Goal: Register for event/course

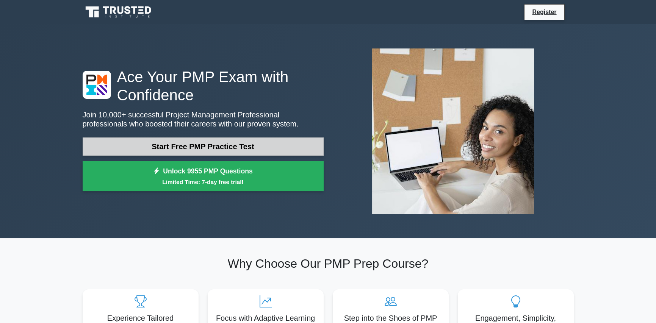
click at [245, 143] on link "Start Free PMP Practice Test" at bounding box center [203, 147] width 241 height 18
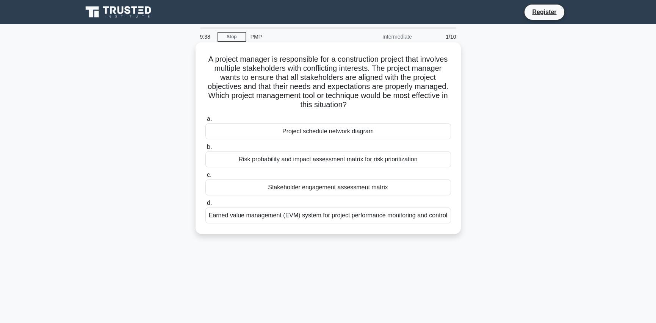
click at [383, 179] on label "c. Stakeholder engagement assessment matrix" at bounding box center [327, 182] width 245 height 25
click at [205, 178] on input "c. Stakeholder engagement assessment matrix" at bounding box center [205, 175] width 0 height 5
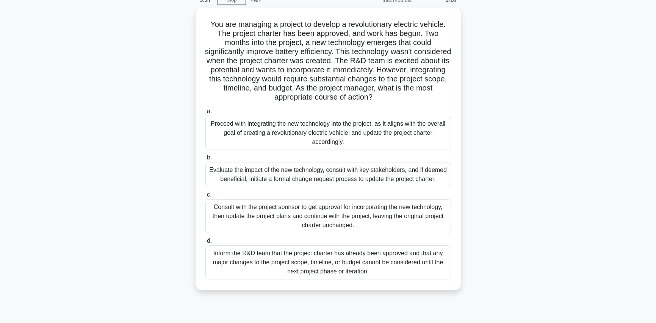
scroll to position [38, 0]
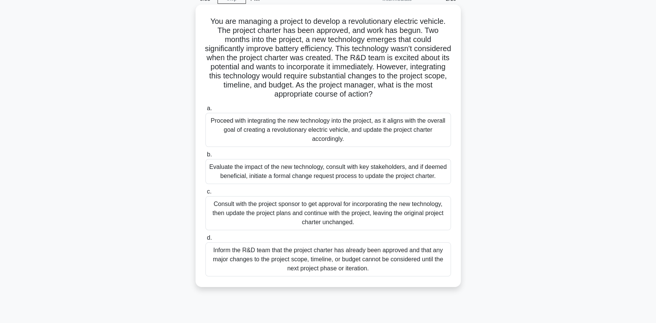
click at [358, 179] on div "Evaluate the impact of the new technology, consult with key stakeholders, and i…" at bounding box center [327, 171] width 245 height 25
click at [205, 157] on input "b. Evaluate the impact of the new technology, consult with key stakeholders, an…" at bounding box center [205, 154] width 0 height 5
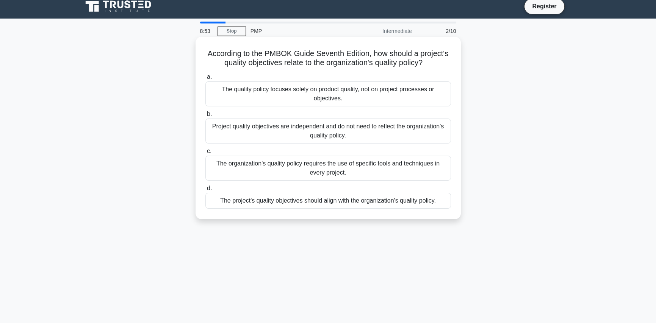
scroll to position [0, 0]
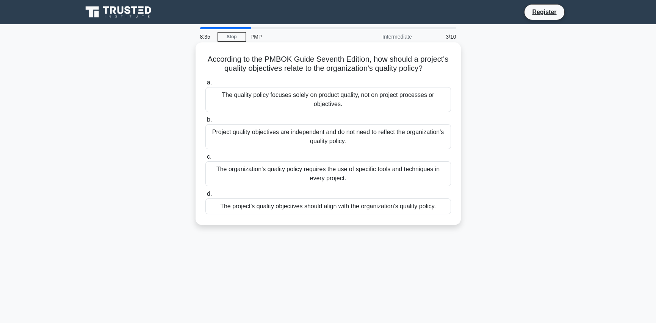
click at [414, 208] on div "The project's quality objectives should align with the organization's quality p…" at bounding box center [327, 207] width 245 height 16
click at [205, 197] on input "d. The project's quality objectives should align with the organization's qualit…" at bounding box center [205, 194] width 0 height 5
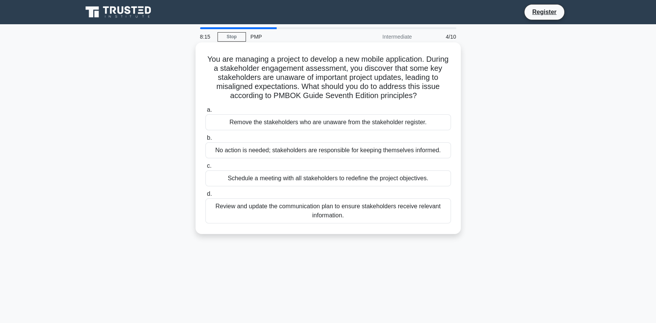
click at [418, 214] on div "Review and update the communication plan to ensure stakeholders receive relevan…" at bounding box center [327, 211] width 245 height 25
click at [205, 197] on input "d. Review and update the communication plan to ensure stakeholders receive rele…" at bounding box center [205, 194] width 0 height 5
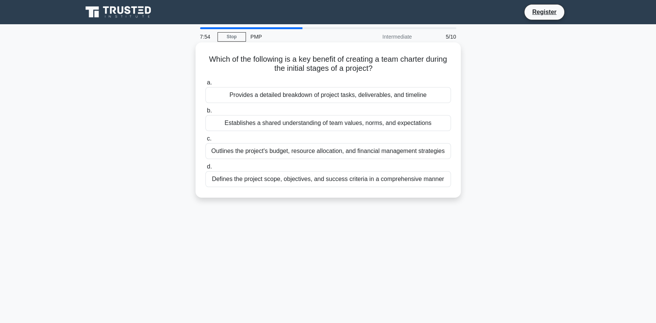
click at [388, 185] on div "Defines the project scope, objectives, and success criteria in a comprehensive …" at bounding box center [327, 179] width 245 height 16
click at [205, 169] on input "d. Defines the project scope, objectives, and success criteria in a comprehensi…" at bounding box center [205, 166] width 0 height 5
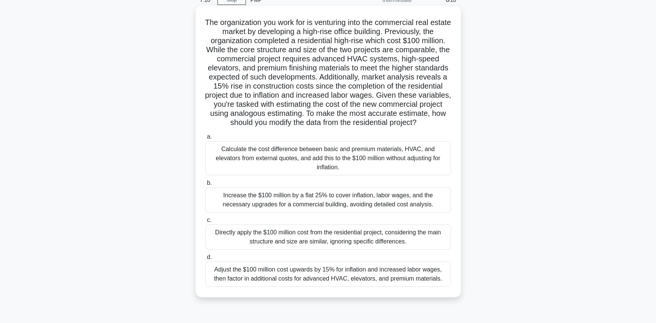
scroll to position [38, 0]
click at [424, 277] on div "Adjust the $100 million cost upwards by 15% for inflation and increased labor w…" at bounding box center [327, 273] width 245 height 25
click at [205, 259] on input "d. Adjust the $100 million cost upwards by 15% for inflation and increased labo…" at bounding box center [205, 256] width 0 height 5
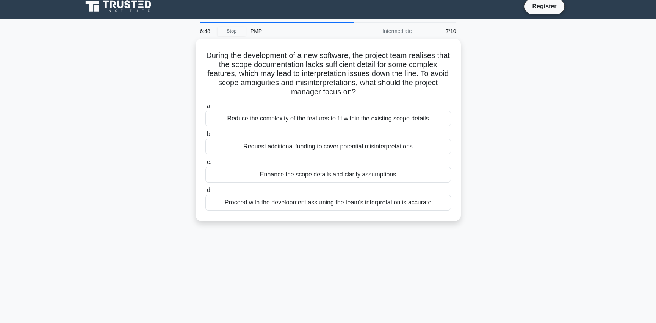
scroll to position [0, 0]
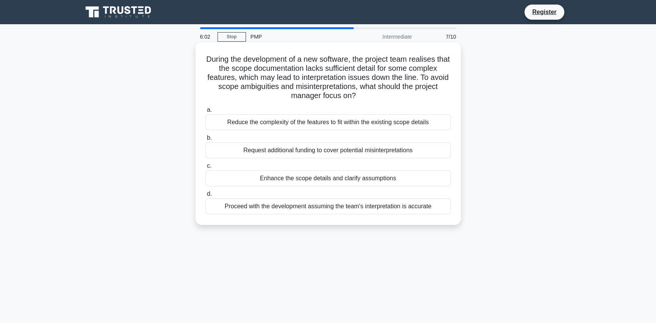
click at [416, 178] on div "Enhance the scope details and clarify assumptions" at bounding box center [327, 178] width 245 height 16
click at [205, 169] on input "c. Enhance the scope details and clarify assumptions" at bounding box center [205, 166] width 0 height 5
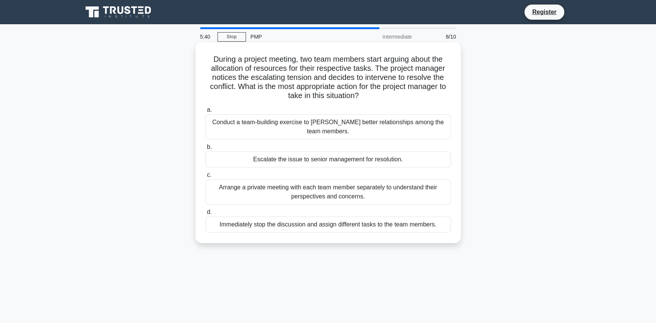
click at [350, 194] on div "Arrange a private meeting with each team member separately to understand their …" at bounding box center [327, 192] width 245 height 25
click at [205, 178] on input "c. Arrange a private meeting with each team member separately to understand the…" at bounding box center [205, 175] width 0 height 5
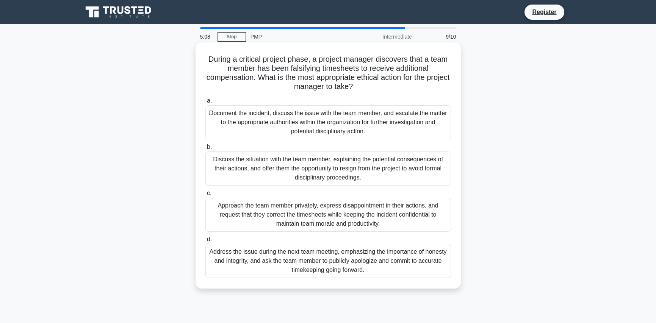
click at [403, 216] on div "Approach the team member privately, express disappointment in their actions, an…" at bounding box center [327, 215] width 245 height 34
click at [205, 196] on input "c. Approach the team member privately, express disappointment in their actions,…" at bounding box center [205, 193] width 0 height 5
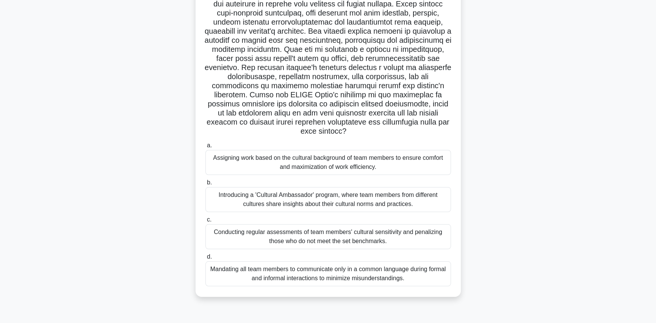
scroll to position [86, 0]
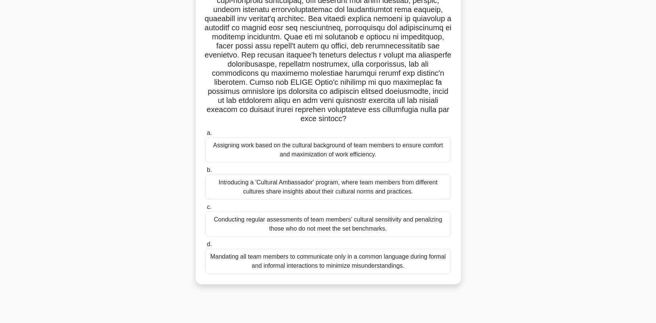
click at [391, 192] on div "Introducing a 'Cultural Ambassador' program, where team members from different …" at bounding box center [327, 187] width 245 height 25
click at [205, 173] on input "b. Introducing a 'Cultural Ambassador' program, where team members from differe…" at bounding box center [205, 170] width 0 height 5
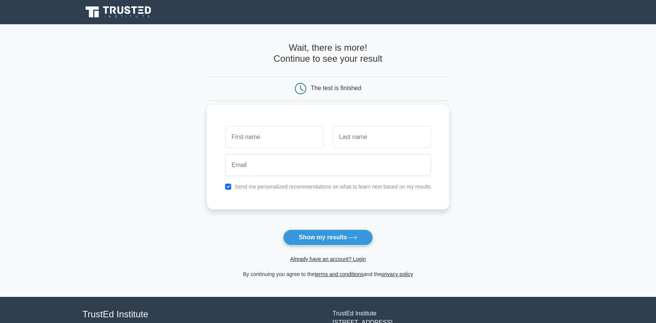
click at [289, 136] on input "text" at bounding box center [274, 137] width 98 height 22
type input "Param"
click at [403, 138] on input "text" at bounding box center [382, 137] width 98 height 22
type input "[PERSON_NAME]"
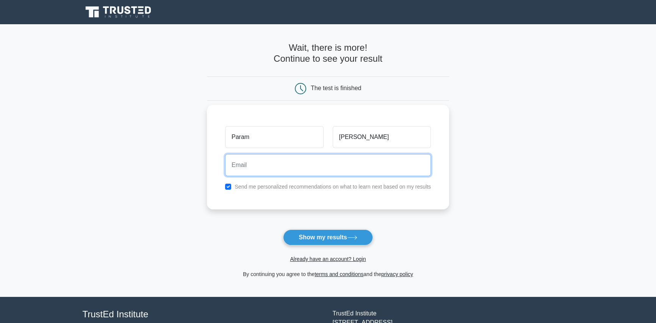
click at [284, 160] on input "email" at bounding box center [328, 165] width 206 height 22
type input "[EMAIL_ADDRESS][DOMAIN_NAME]"
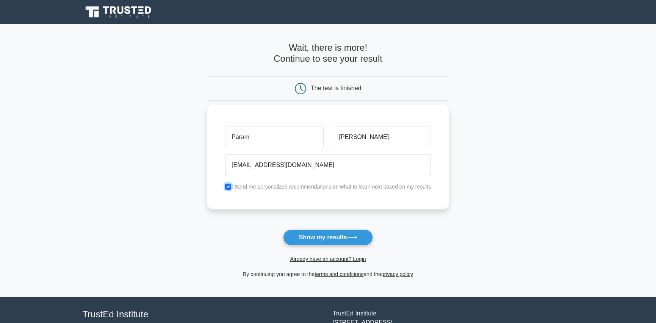
click at [227, 188] on input "checkbox" at bounding box center [228, 187] width 6 height 6
checkbox input "false"
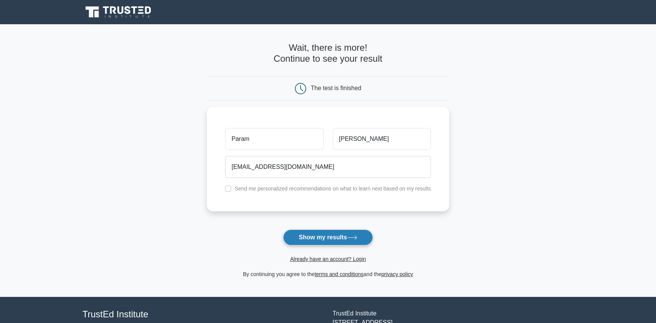
click at [352, 238] on icon at bounding box center [351, 237] width 9 height 3
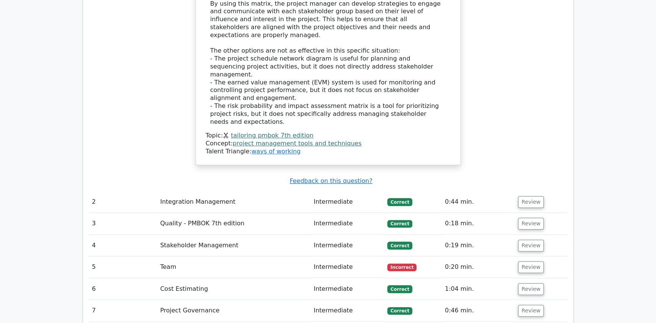
scroll to position [985, 0]
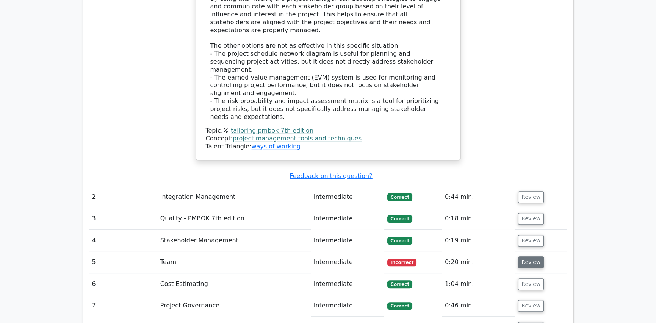
click at [524, 256] on button "Review" at bounding box center [531, 262] width 26 height 12
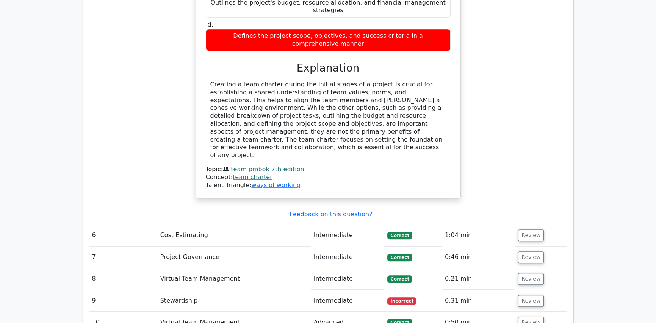
scroll to position [1402, 0]
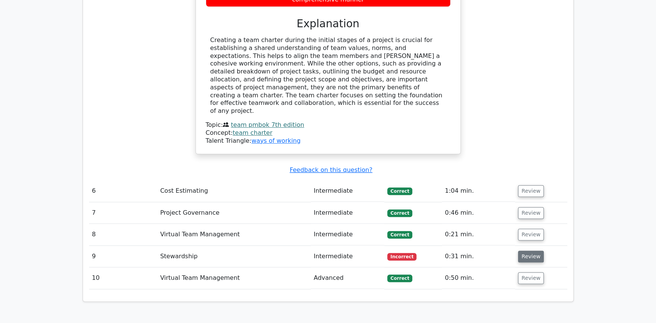
click at [531, 251] on button "Review" at bounding box center [531, 257] width 26 height 12
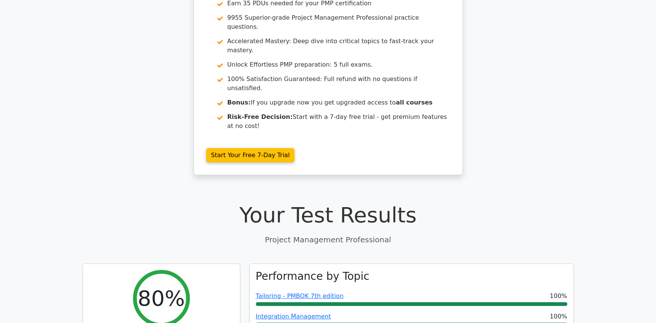
scroll to position [0, 0]
